Goal: Task Accomplishment & Management: Check status

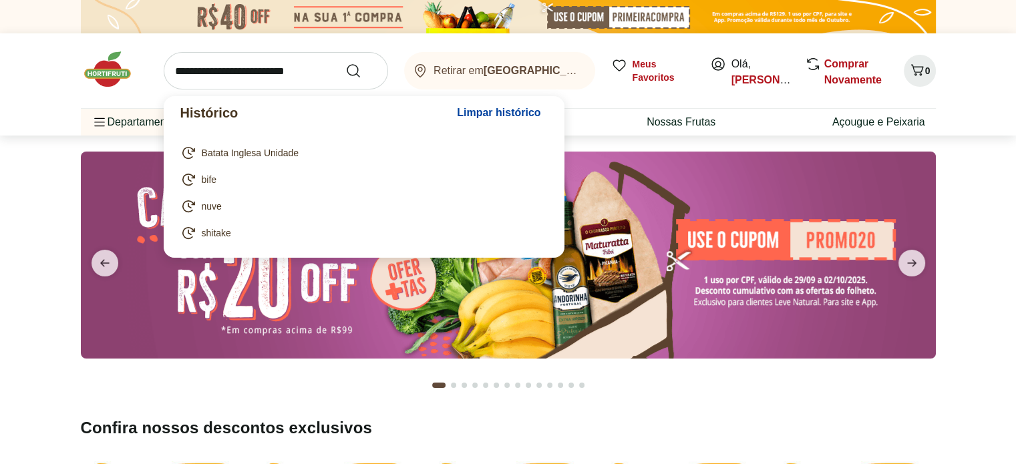
click at [290, 73] on input "search" at bounding box center [276, 70] width 225 height 37
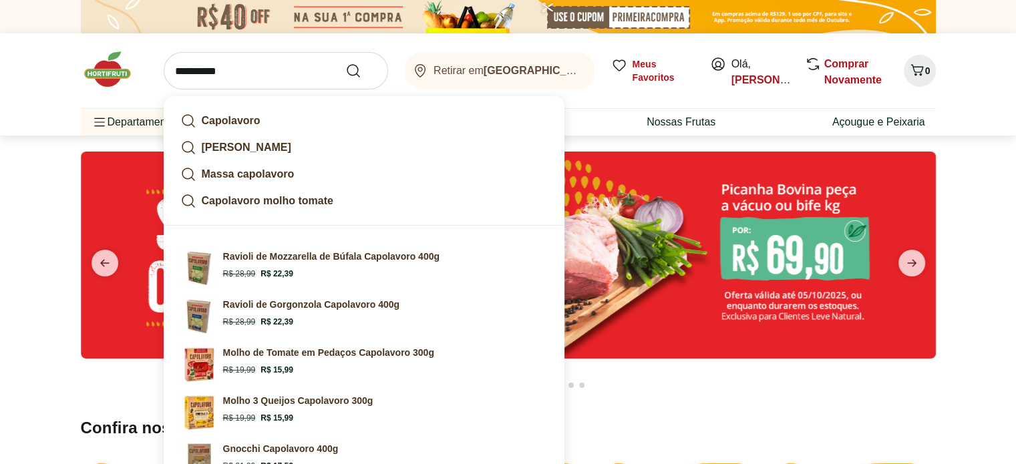
type input "**********"
click at [345, 63] on button "Submit Search" at bounding box center [361, 71] width 32 height 16
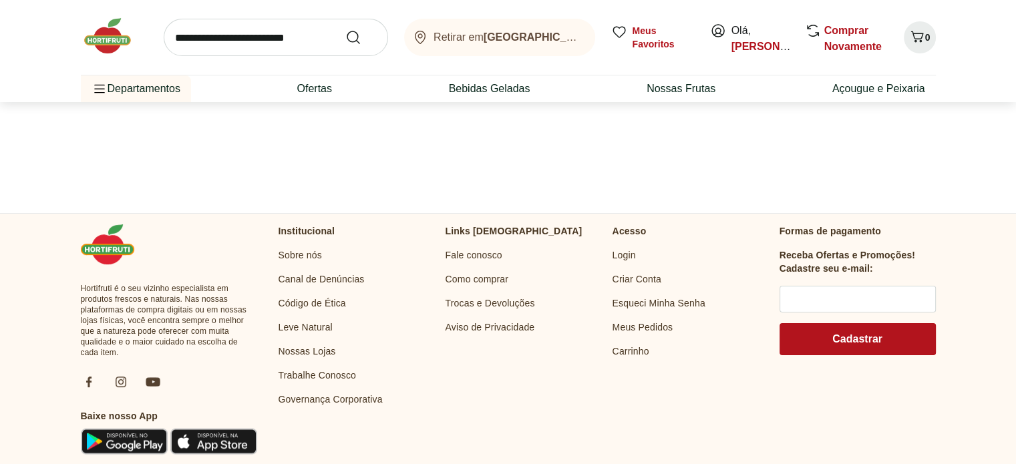
select select "**********"
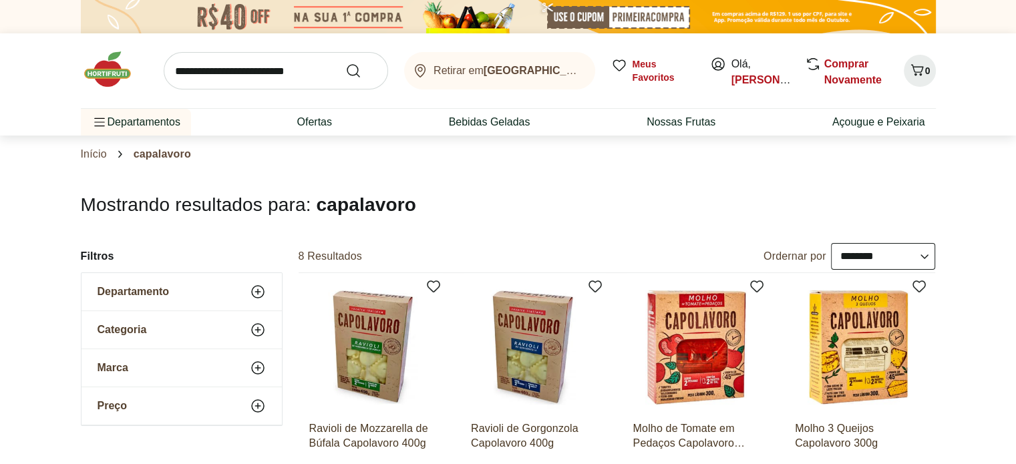
click at [858, 70] on span "Comprar Novamente" at bounding box center [856, 72] width 63 height 32
click at [851, 81] on link "Comprar Novamente" at bounding box center [853, 71] width 57 height 27
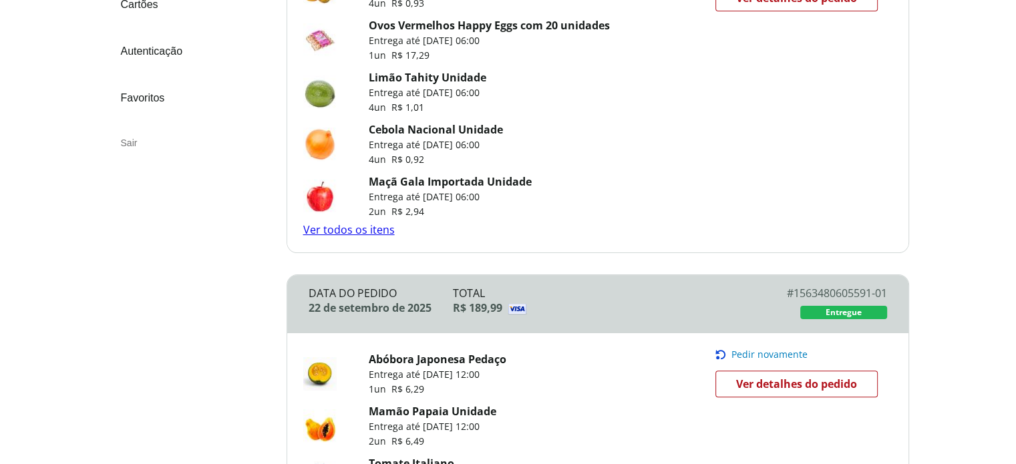
scroll to position [299, 0]
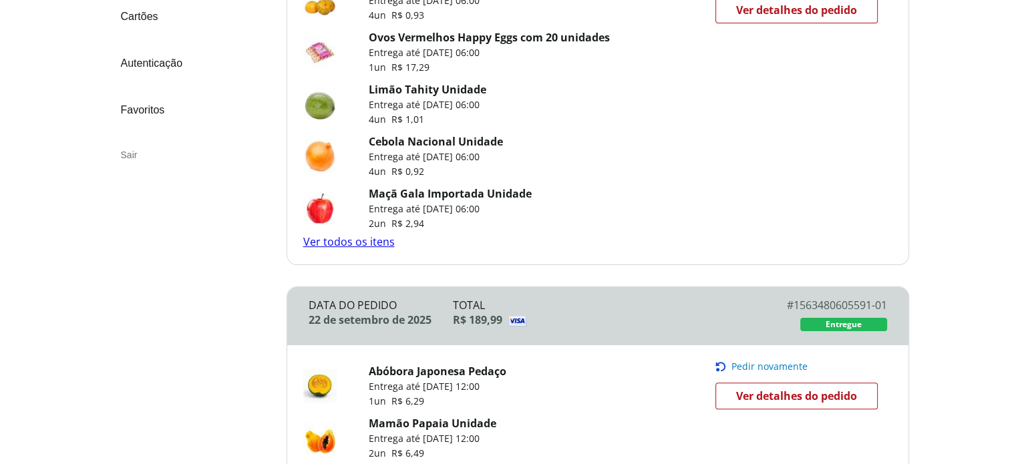
click at [361, 242] on link "Ver todos os itens" at bounding box center [349, 242] width 92 height 15
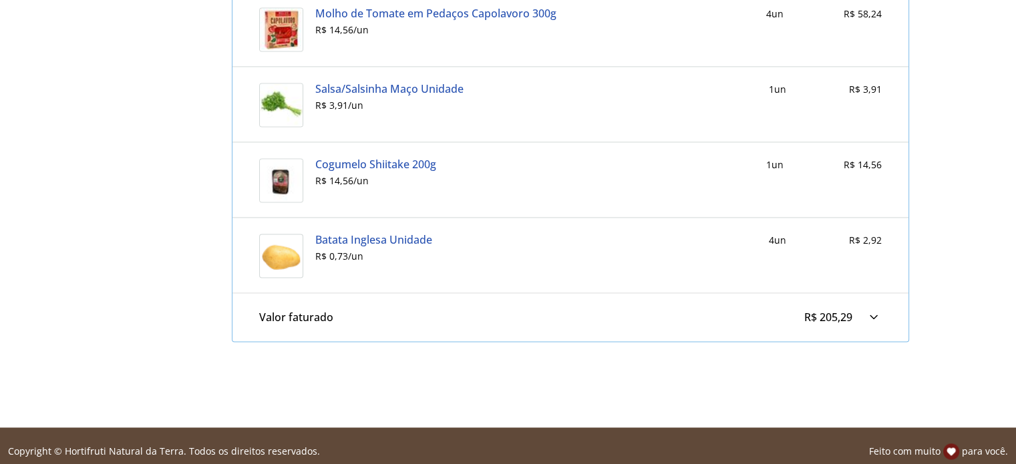
scroll to position [1946, 0]
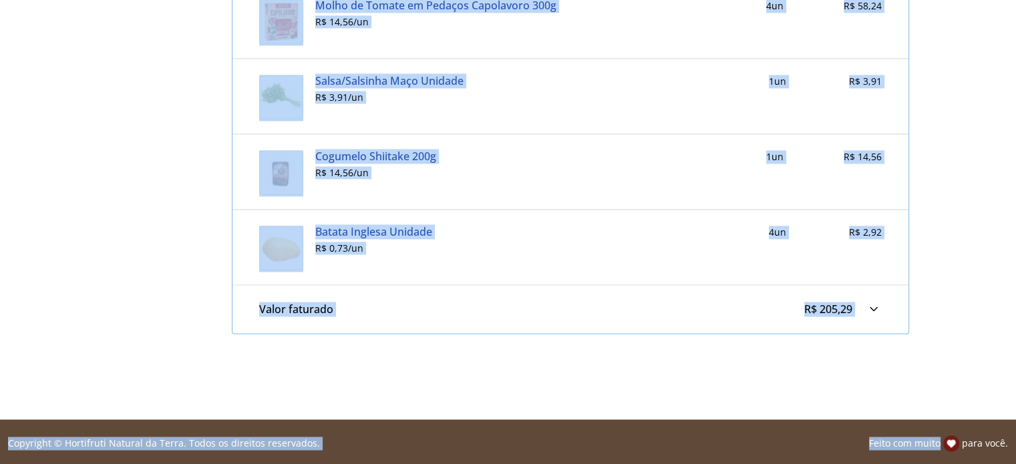
drag, startPoint x: 1016, startPoint y: 427, endPoint x: 1022, endPoint y: 384, distance: 43.2
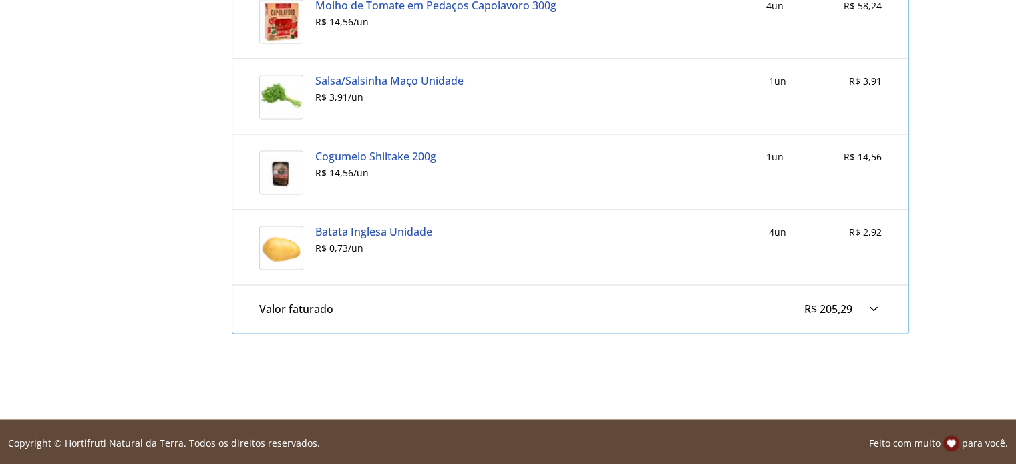
click at [875, 304] on div at bounding box center [874, 309] width 16 height 16
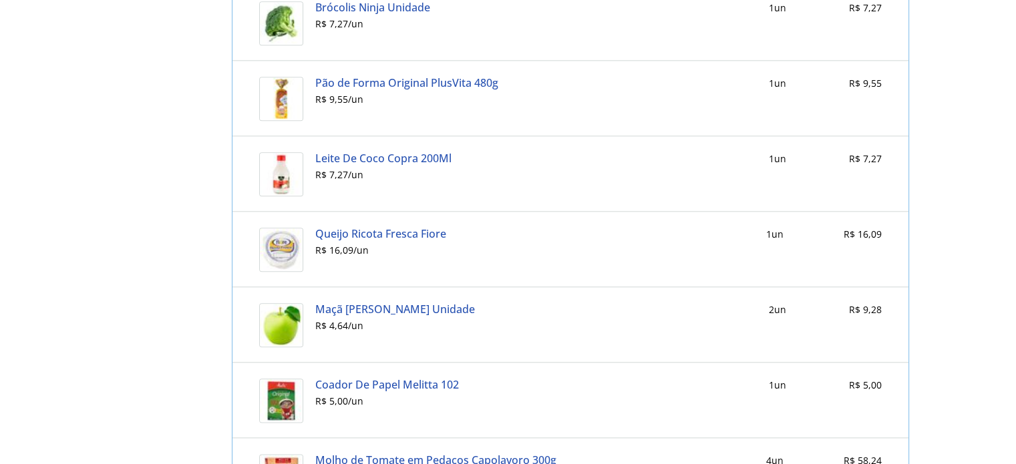
scroll to position [1761, 0]
